Goal: Task Accomplishment & Management: Use online tool/utility

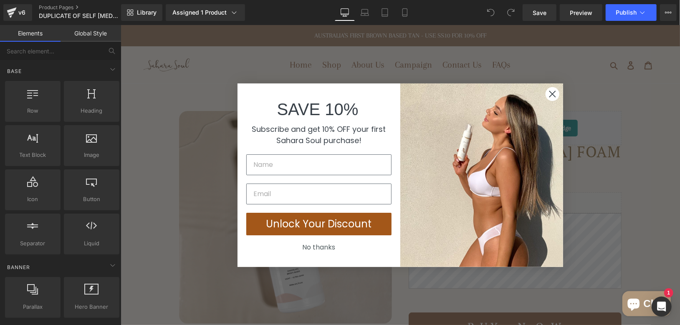
click at [549, 93] on icon "Close dialog" at bounding box center [552, 94] width 6 height 6
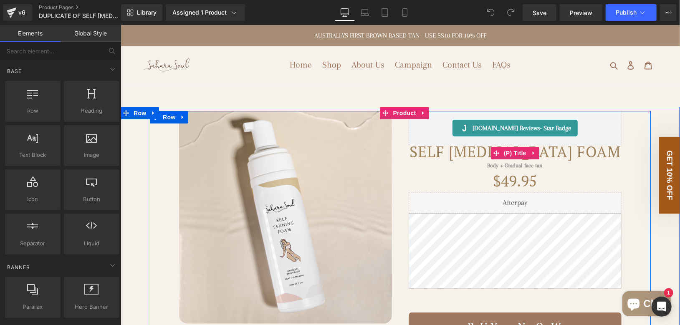
drag, startPoint x: 428, startPoint y: 157, endPoint x: 422, endPoint y: 162, distance: 7.4
click at [428, 157] on h3 "Self [MEDICAL_DATA] Foam" at bounding box center [514, 153] width 213 height 16
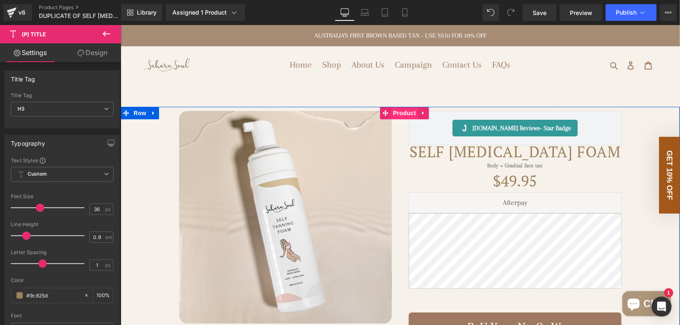
click at [396, 111] on span "Product" at bounding box center [404, 112] width 27 height 13
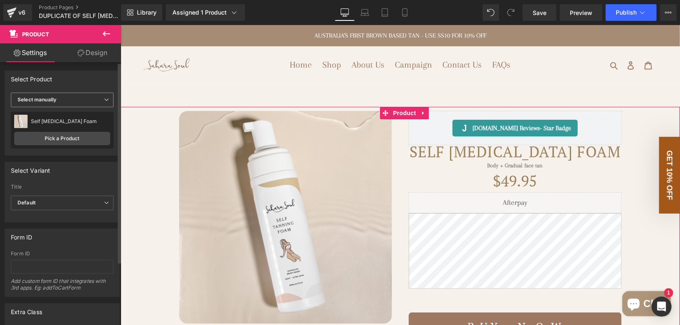
click at [98, 101] on span "Select manually" at bounding box center [62, 100] width 103 height 15
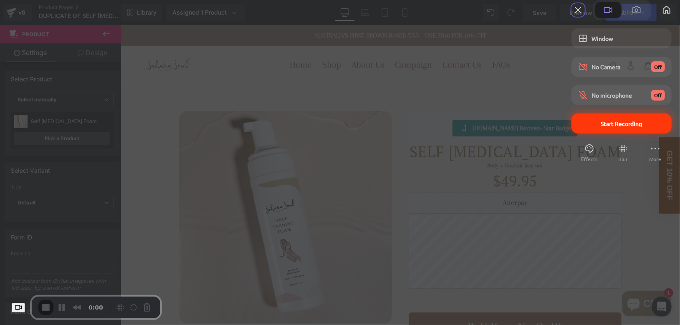
click at [601, 127] on span "Start Recording" at bounding box center [621, 124] width 41 height 8
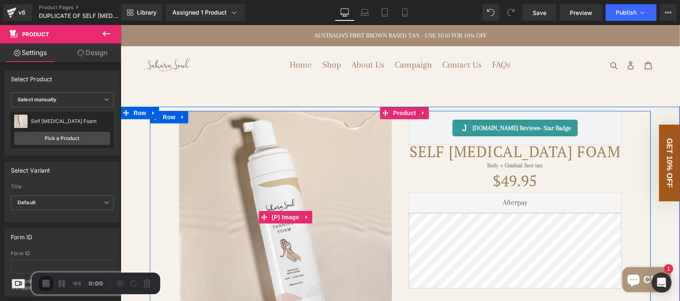
click at [288, 152] on img at bounding box center [285, 217] width 213 height 213
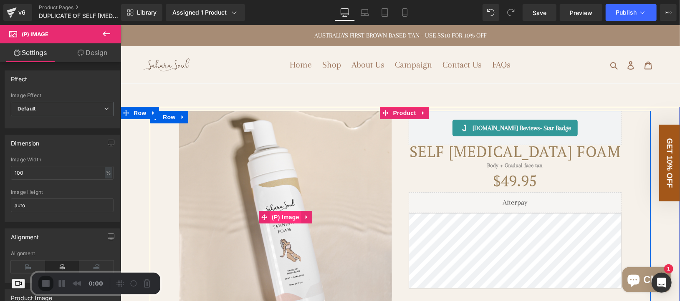
click at [284, 218] on span "(P) Image" at bounding box center [285, 217] width 32 height 13
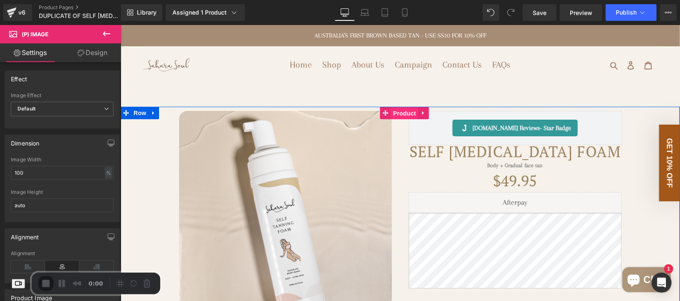
click at [401, 112] on span "Product" at bounding box center [404, 113] width 27 height 13
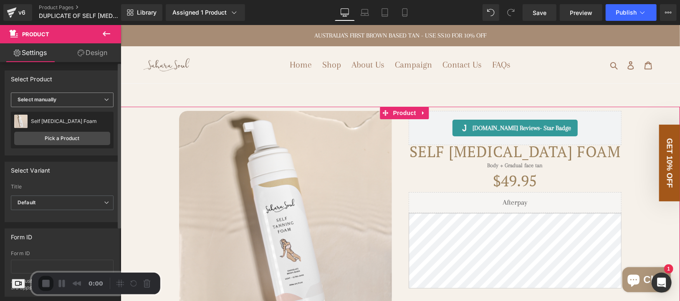
click at [73, 102] on span "Select manually" at bounding box center [62, 100] width 103 height 15
click at [58, 113] on div "Display by assigned product" at bounding box center [57, 113] width 68 height 6
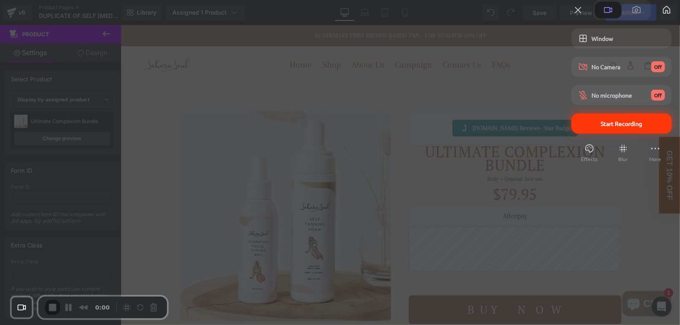
click at [595, 134] on div "Start Recording" at bounding box center [622, 124] width 100 height 20
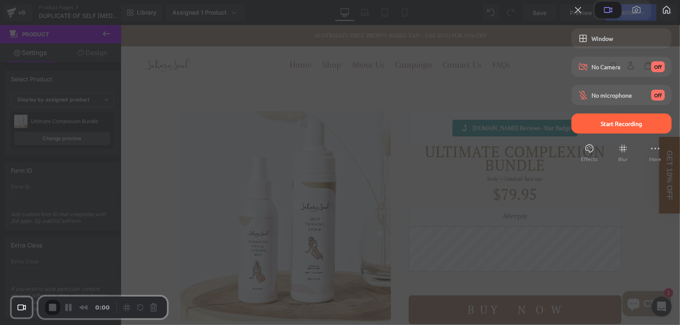
click at [431, 91] on div at bounding box center [340, 162] width 680 height 325
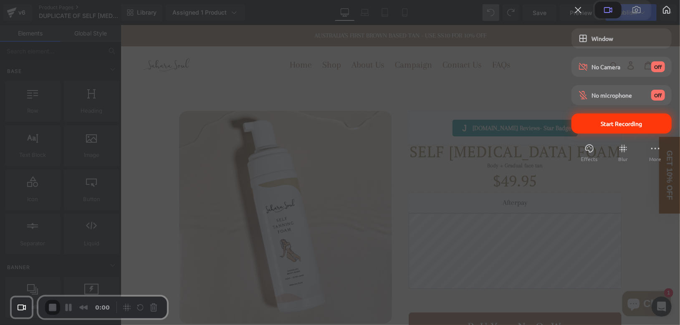
click at [601, 127] on span "Start Recording" at bounding box center [621, 124] width 41 height 8
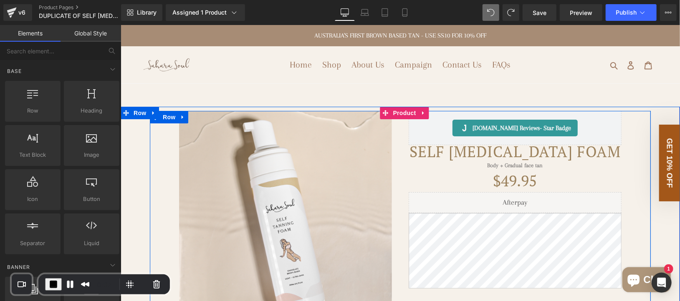
click at [393, 151] on div "(P) Image" at bounding box center [285, 278] width 230 height 334
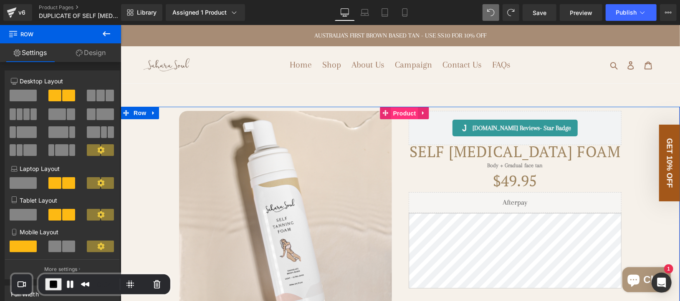
click at [394, 112] on span "Product" at bounding box center [404, 113] width 27 height 13
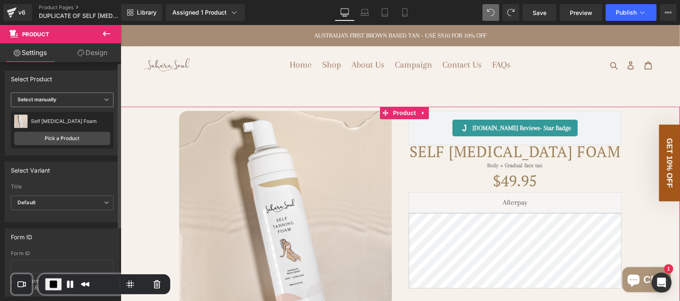
click at [76, 100] on span "Select manually" at bounding box center [62, 100] width 103 height 15
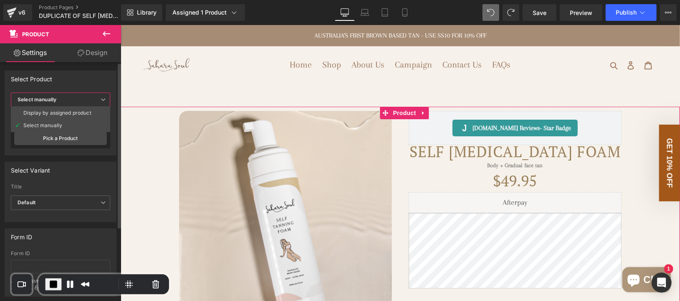
drag, startPoint x: 56, startPoint y: 112, endPoint x: 67, endPoint y: 116, distance: 12.0
click at [56, 112] on div "Display by assigned product" at bounding box center [57, 113] width 68 height 6
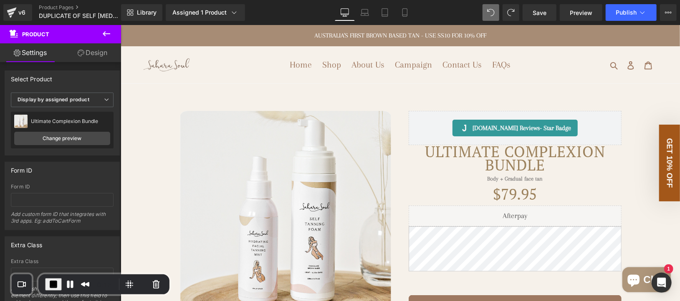
click at [56, 282] on span "End Recording" at bounding box center [53, 285] width 10 height 10
